Goal: Task Accomplishment & Management: Complete application form

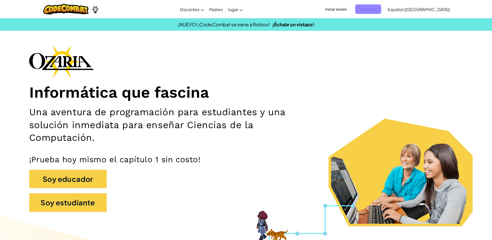
click at [371, 8] on span "Registrarse" at bounding box center [368, 9] width 26 height 10
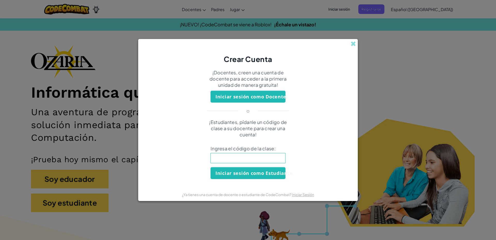
click at [253, 162] on input at bounding box center [248, 158] width 75 height 10
paste input "ShopFaceCook"
type input "ShopFaceCook"
click at [258, 174] on button "Iniciar sesión como Estudiante" at bounding box center [248, 173] width 75 height 12
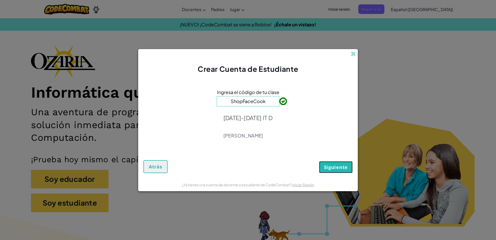
click at [326, 164] on button "Siguiente" at bounding box center [336, 167] width 34 height 12
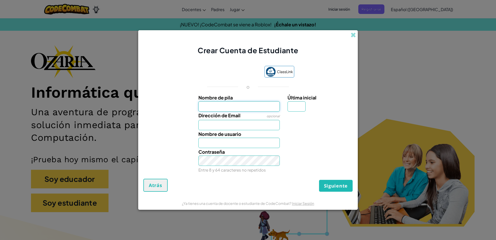
click at [268, 105] on input "Nombre de pila" at bounding box center [239, 106] width 82 height 10
type input "e"
type input "[PERSON_NAME]"
click at [293, 107] on input "Última inicial" at bounding box center [297, 106] width 18 height 10
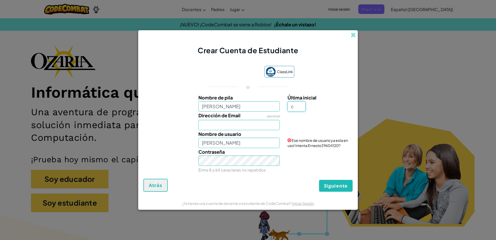
type input "c"
click at [242, 113] on div "Dirección de Email opcional" at bounding box center [239, 121] width 89 height 19
click at [230, 141] on input "ErnestoC" at bounding box center [239, 143] width 82 height 10
type input "ErnestoCarrasco"
click at [258, 127] on input "Dirección de Email" at bounding box center [239, 125] width 82 height 10
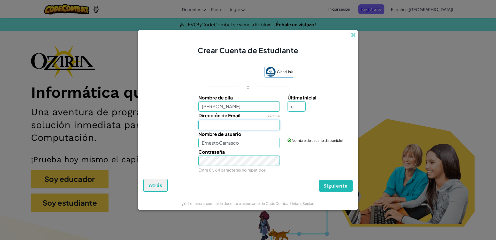
paste input "[EMAIL_ADDRESS][DOMAIN_NAME]"
type input "[EMAIL_ADDRESS][DOMAIN_NAME]"
click at [323, 188] on button "Siguiente" at bounding box center [336, 186] width 34 height 12
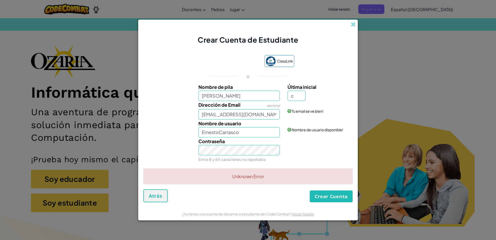
click at [350, 27] on div "Crear Cuenta de Estudiante" at bounding box center [248, 32] width 220 height 25
click at [353, 25] on span at bounding box center [353, 24] width 5 height 5
